Goal: Check status: Check status

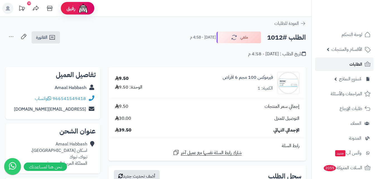
click at [355, 63] on span "الطلبات" at bounding box center [355, 64] width 13 height 8
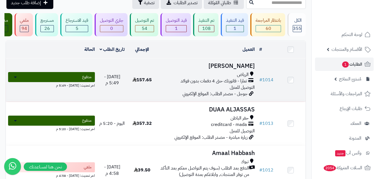
scroll to position [56, 0]
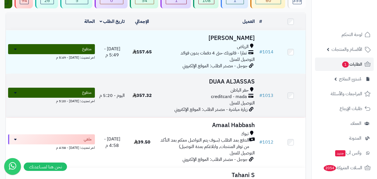
click at [203, 100] on div "creditcard - mada" at bounding box center [206, 96] width 95 height 6
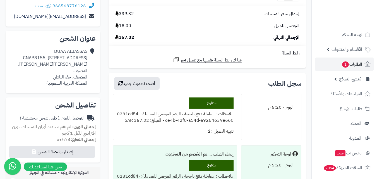
scroll to position [84, 0]
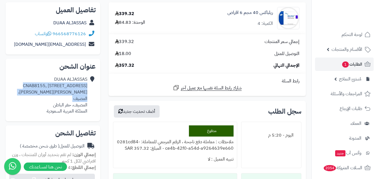
drag, startPoint x: 46, startPoint y: 97, endPoint x: 88, endPoint y: 103, distance: 42.3
click at [88, 103] on div "DUAA ALJASSAS CNAB8155, 8155 King Faisal Ibn Abdul Aziz, 3833، Almasif, Hafar A…" at bounding box center [53, 95] width 86 height 43
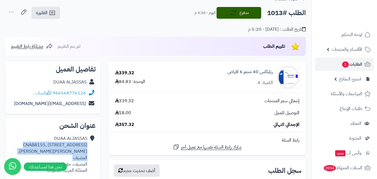
scroll to position [0, 0]
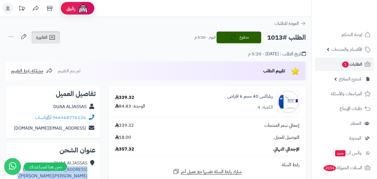
click at [54, 37] on icon at bounding box center [52, 37] width 7 height 7
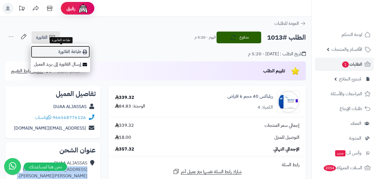
click at [64, 50] on link "طباعة الفاتورة" at bounding box center [60, 51] width 59 height 13
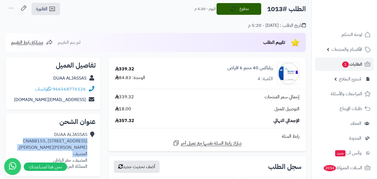
scroll to position [28, 0]
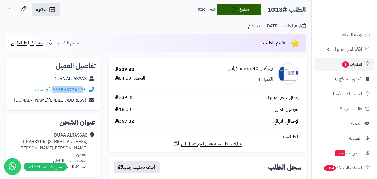
drag, startPoint x: 87, startPoint y: 88, endPoint x: 84, endPoint y: 89, distance: 3.7
click at [84, 89] on div "966568776126 واتساب" at bounding box center [53, 89] width 86 height 11
click at [30, 87] on div "966568776126 واتساب" at bounding box center [53, 89] width 86 height 11
drag, startPoint x: 30, startPoint y: 89, endPoint x: 87, endPoint y: 88, distance: 56.9
click at [87, 88] on div "966568776126 واتساب" at bounding box center [53, 89] width 86 height 11
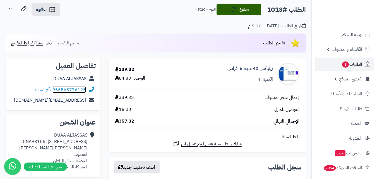
copy div "966568776126 واتساب"
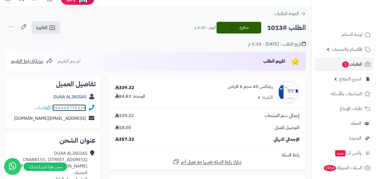
scroll to position [0, 0]
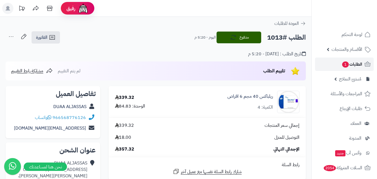
click at [358, 64] on span "الطلبات 1" at bounding box center [351, 64] width 21 height 8
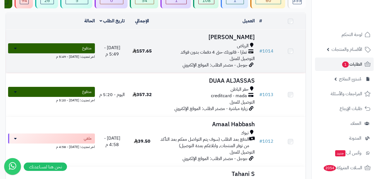
scroll to position [56, 0]
click at [221, 62] on div "الرياض تمارا - فاتورتك حتى 4 دفعات بدون فوائد التوصيل للمنزل" at bounding box center [206, 52] width 95 height 19
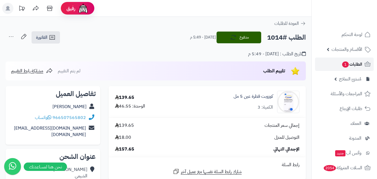
click at [346, 60] on link "الطلبات 1" at bounding box center [344, 63] width 59 height 13
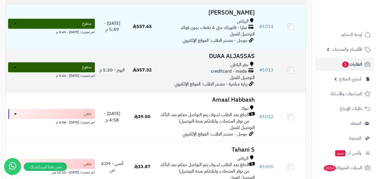
scroll to position [84, 0]
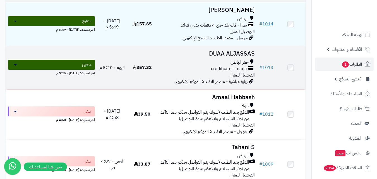
click at [215, 72] on span "creditcard - mada" at bounding box center [229, 69] width 36 height 6
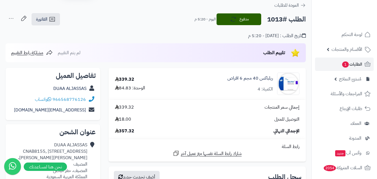
scroll to position [28, 0]
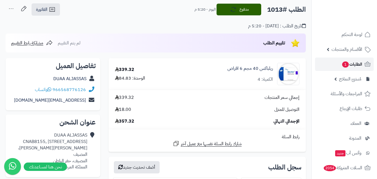
click at [348, 62] on span "الطلبات 1" at bounding box center [351, 64] width 21 height 8
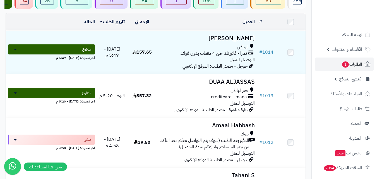
scroll to position [56, 0]
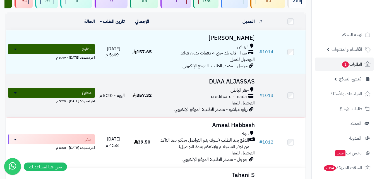
click at [216, 85] on h3 "DUAA ALJASSAS" at bounding box center [206, 81] width 95 height 6
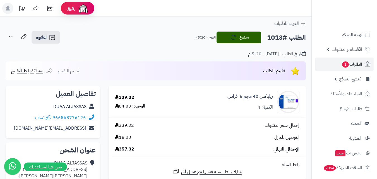
scroll to position [28, 0]
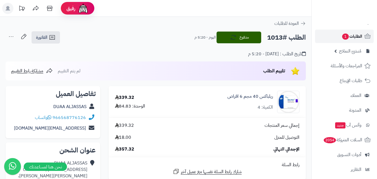
click at [354, 36] on span "الطلبات 1" at bounding box center [351, 36] width 21 height 8
